Goal: Entertainment & Leisure: Browse casually

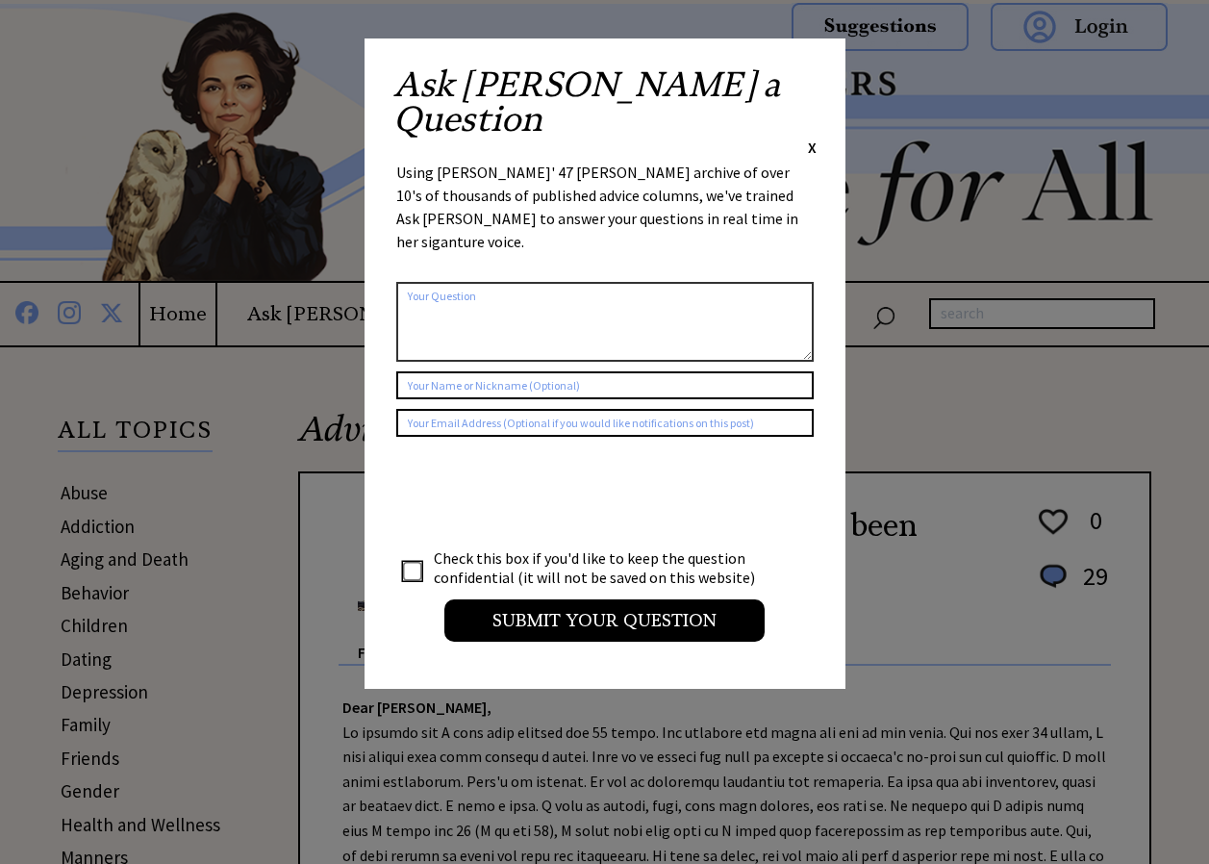
click at [812, 138] on span "X" at bounding box center [812, 147] width 9 height 19
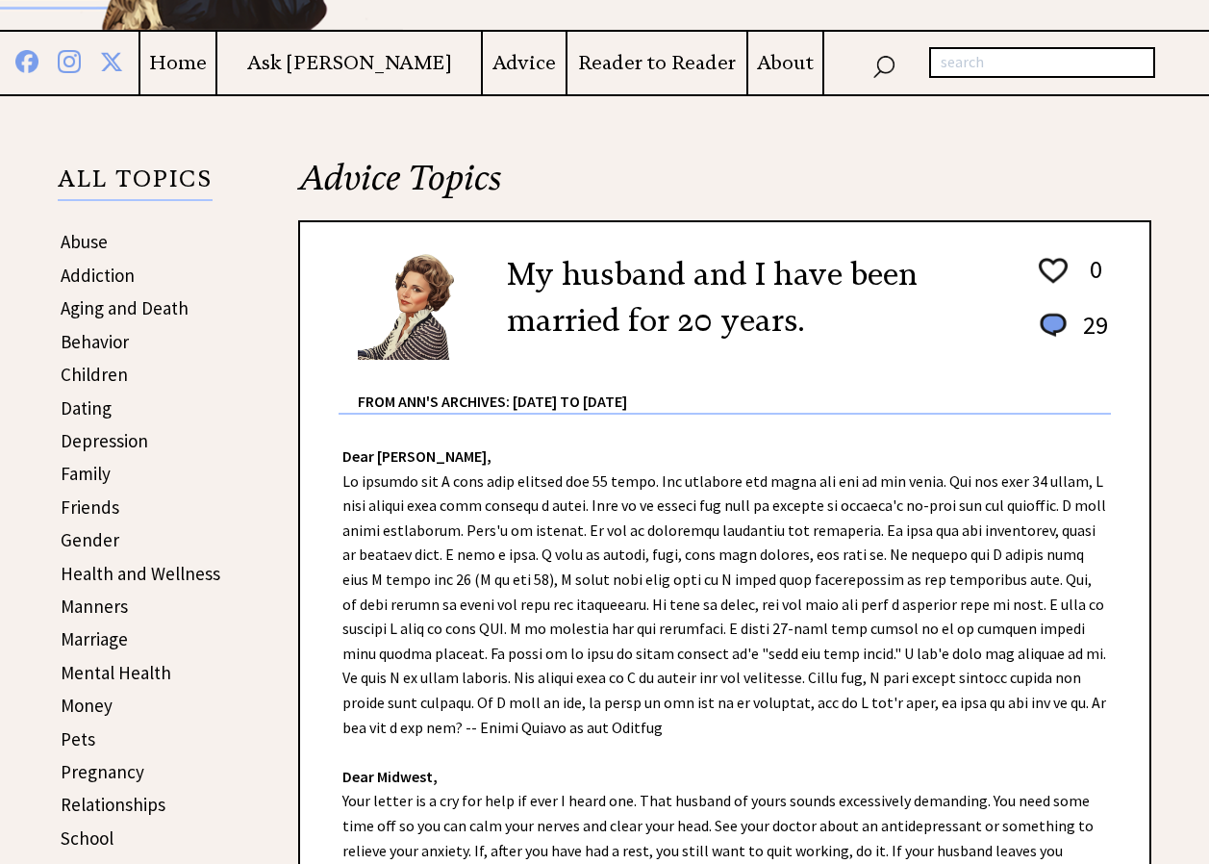
scroll to position [242, 0]
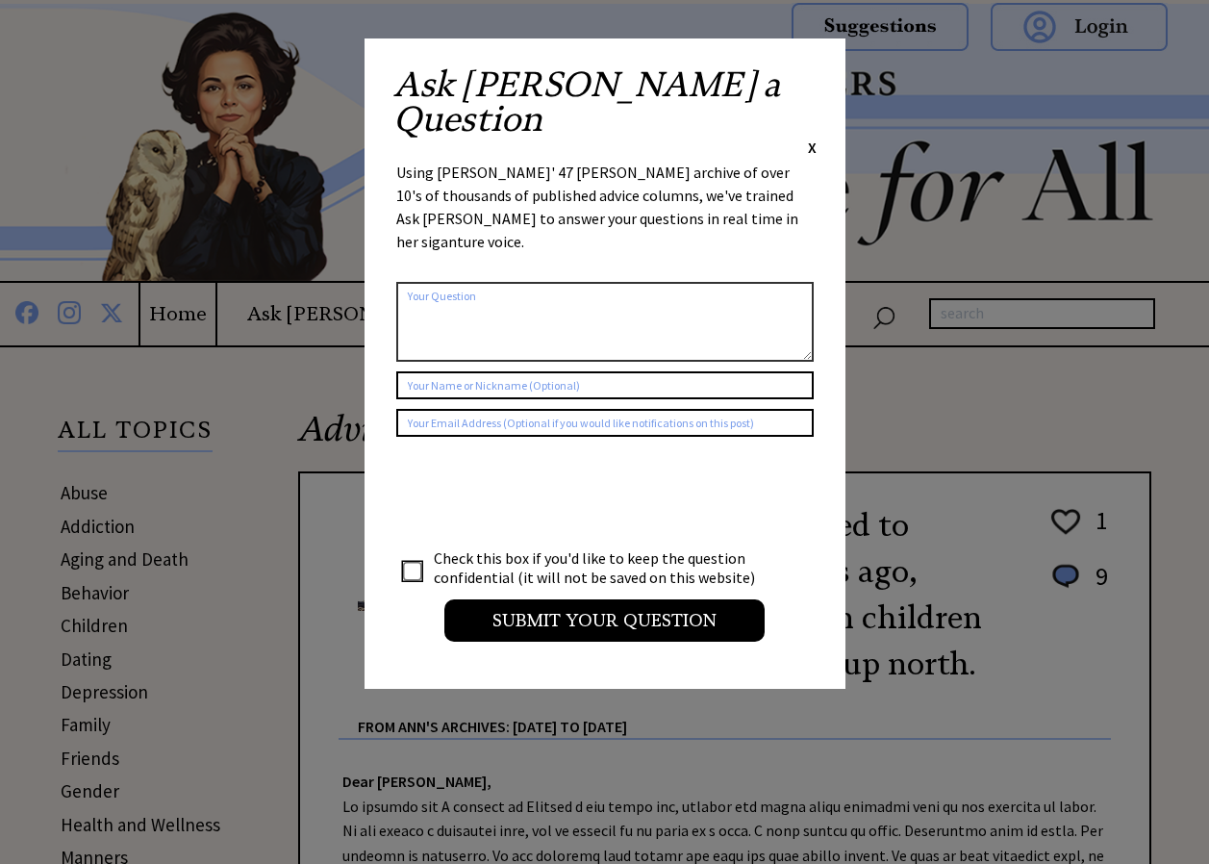
click at [811, 138] on span "X" at bounding box center [812, 147] width 9 height 19
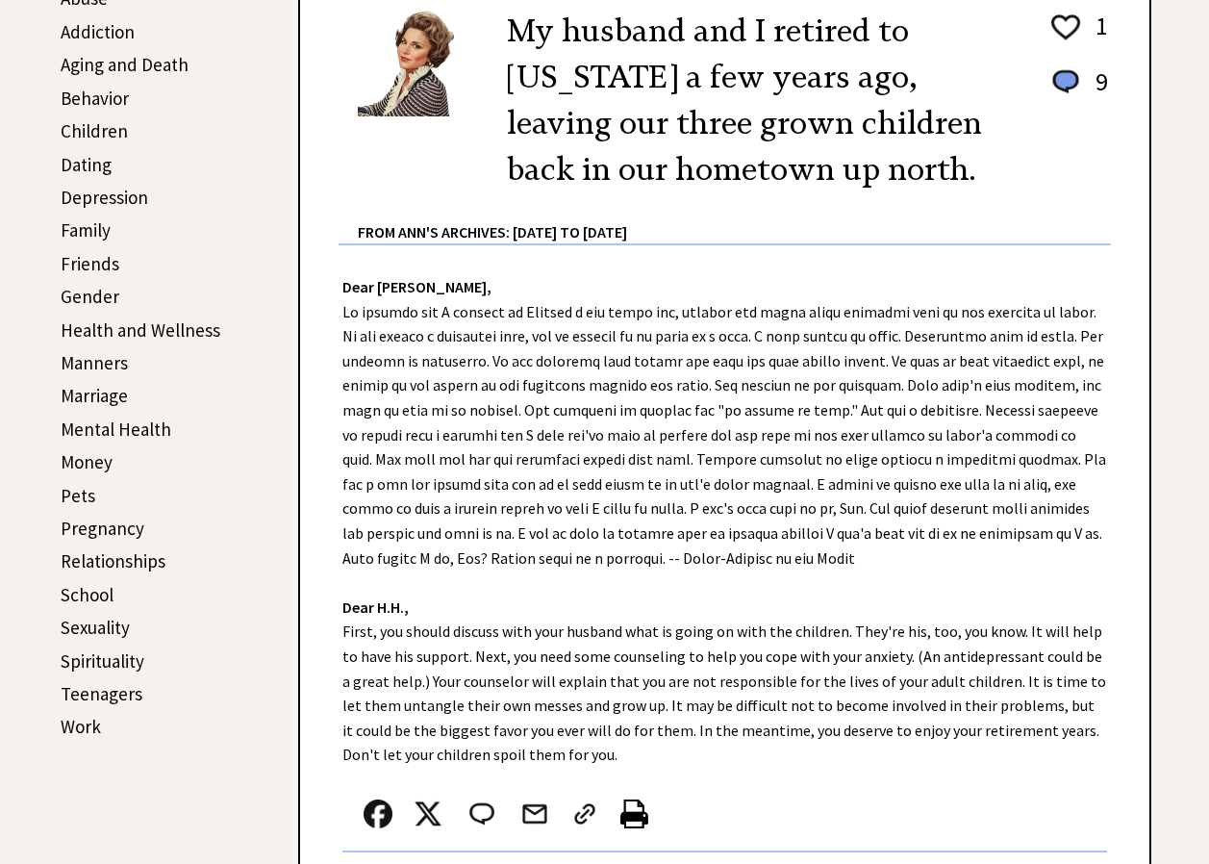
scroll to position [512, 0]
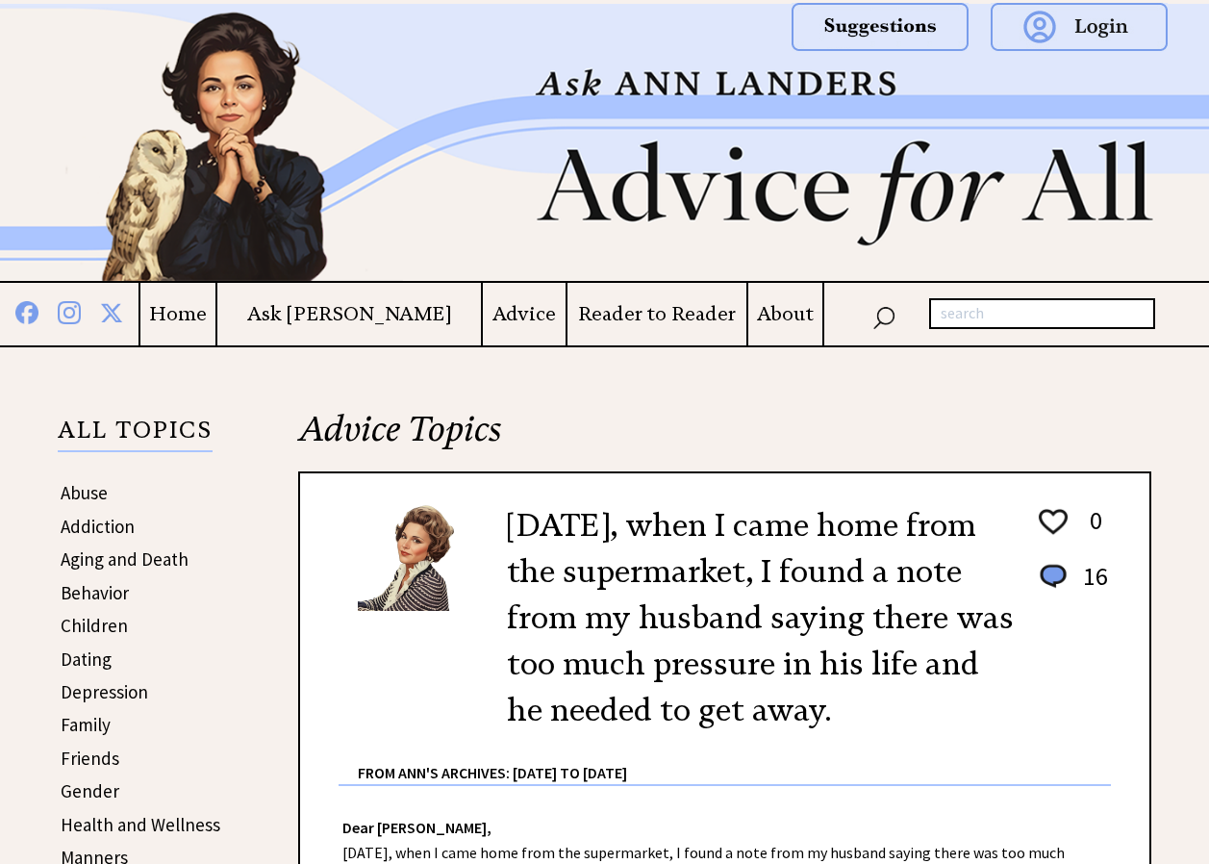
drag, startPoint x: 400, startPoint y: 549, endPoint x: 351, endPoint y: 506, distance: 65.4
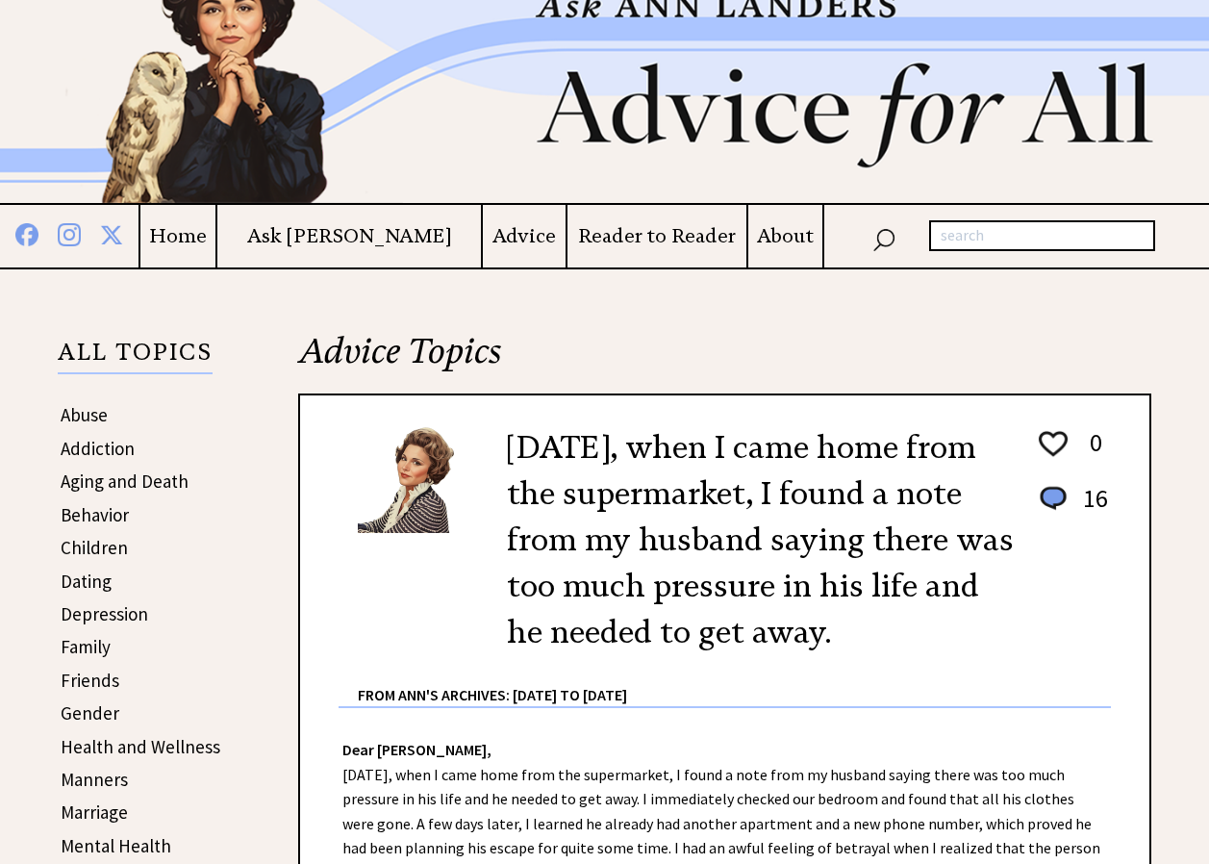
scroll to position [48, 0]
